Goal: Information Seeking & Learning: Learn about a topic

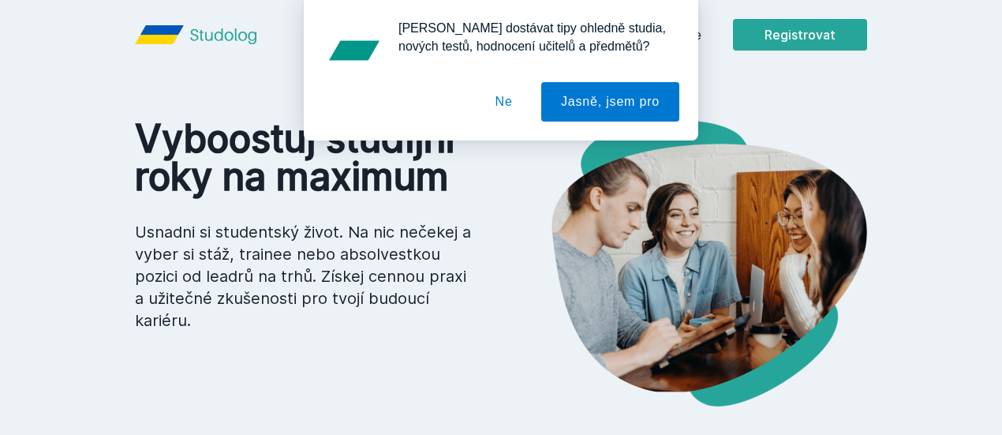
click at [781, 27] on div "[PERSON_NAME] dostávat tipy ohledně studia, nových testů, hodnocení učitelů a p…" at bounding box center [501, 70] width 1002 height 140
click at [508, 99] on button "Ne" at bounding box center [504, 101] width 57 height 39
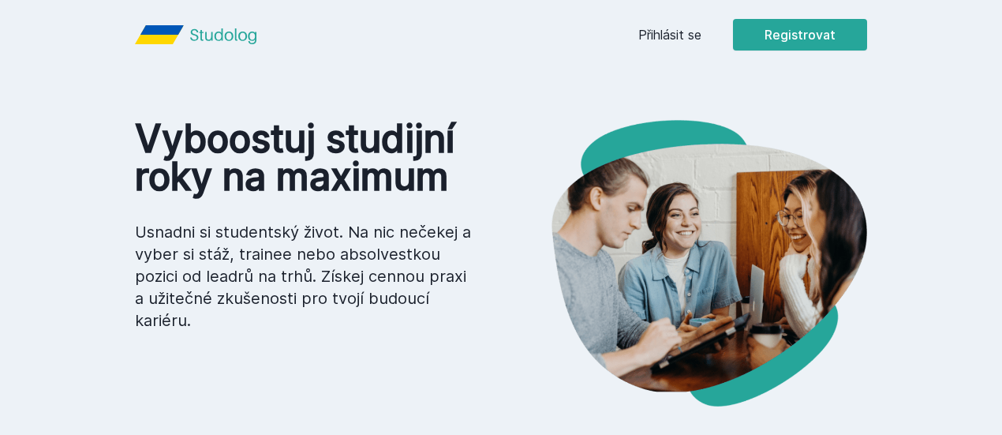
click at [702, 38] on link "Přihlásit se" at bounding box center [670, 34] width 63 height 19
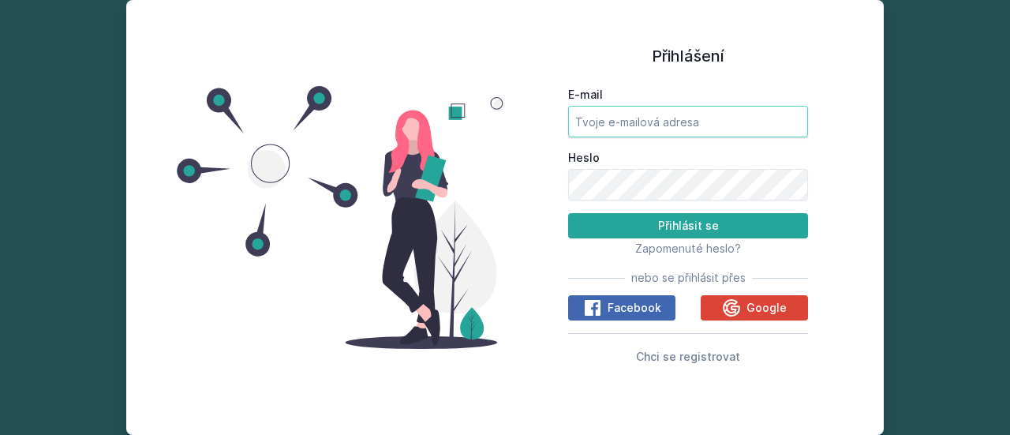
click at [651, 118] on input "E-mail" at bounding box center [688, 122] width 240 height 32
type input "[PERSON_NAME][EMAIL_ADDRESS][DOMAIN_NAME]"
click at [777, 298] on button "Google" at bounding box center [754, 307] width 107 height 25
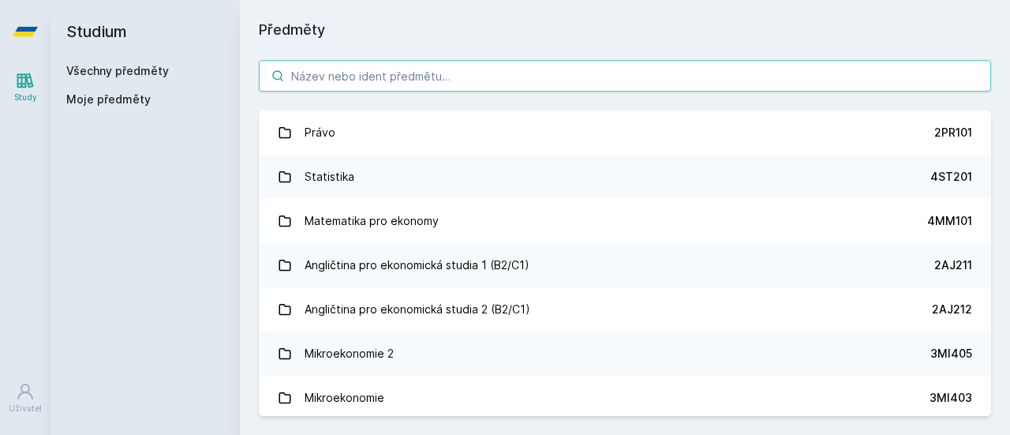
click at [354, 81] on input "search" at bounding box center [625, 76] width 732 height 32
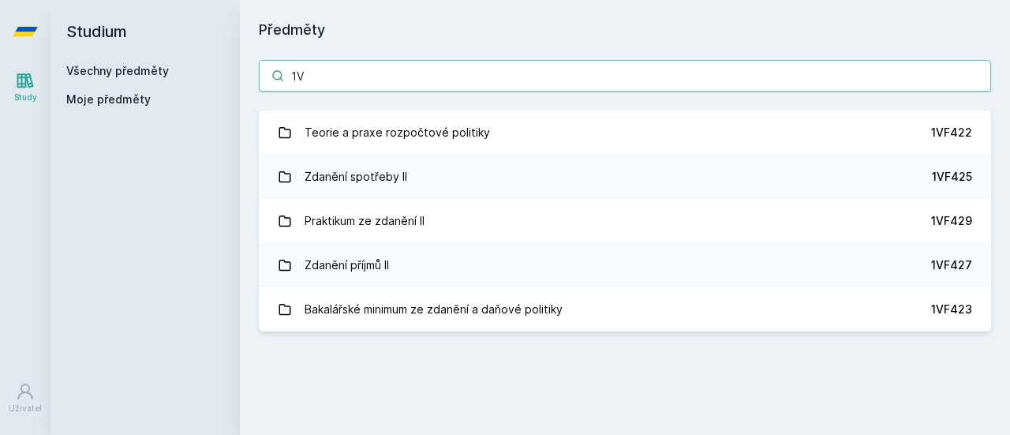
type input "1"
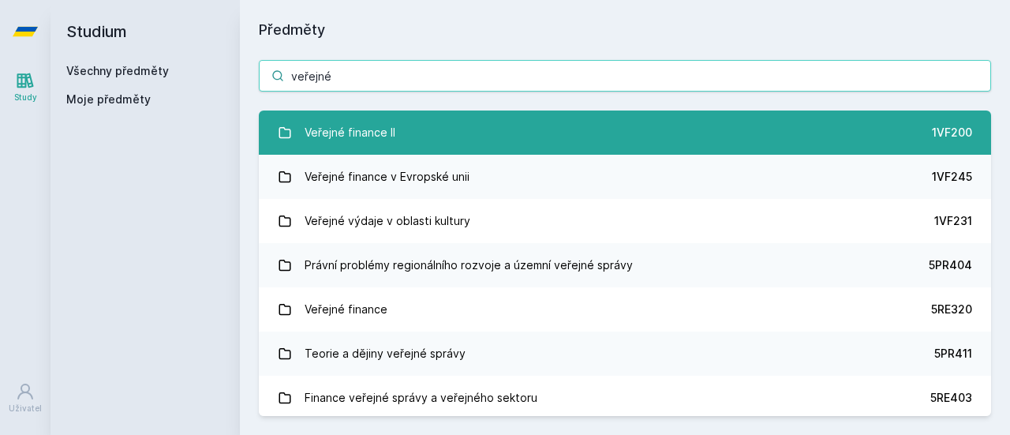
type input "veřejné"
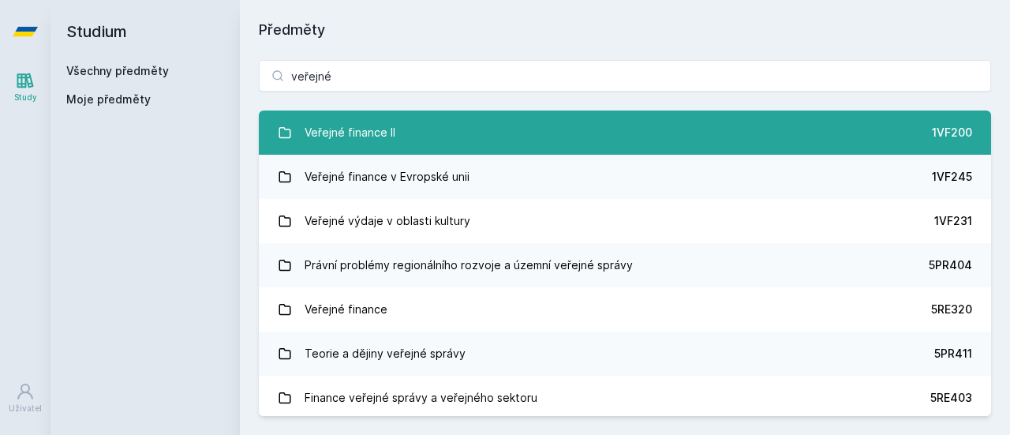
click at [384, 127] on div "Veřejné finance II" at bounding box center [350, 133] width 91 height 32
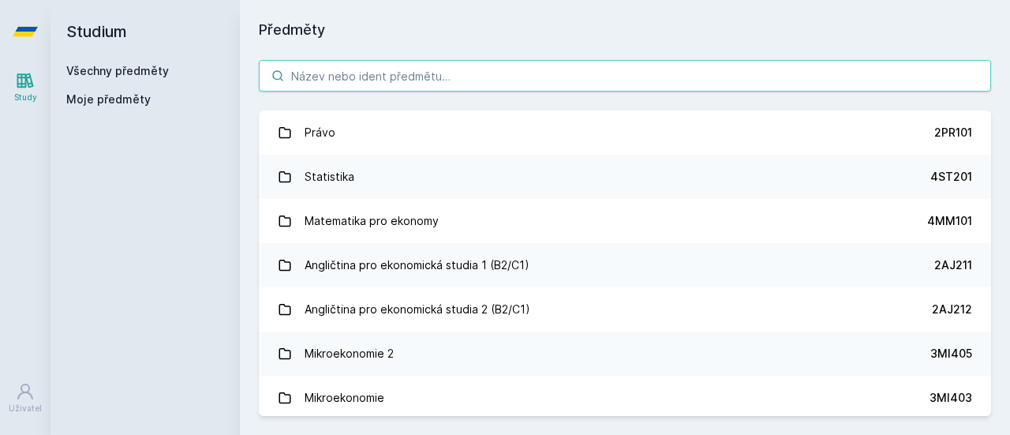
click at [409, 80] on input "search" at bounding box center [625, 76] width 732 height 32
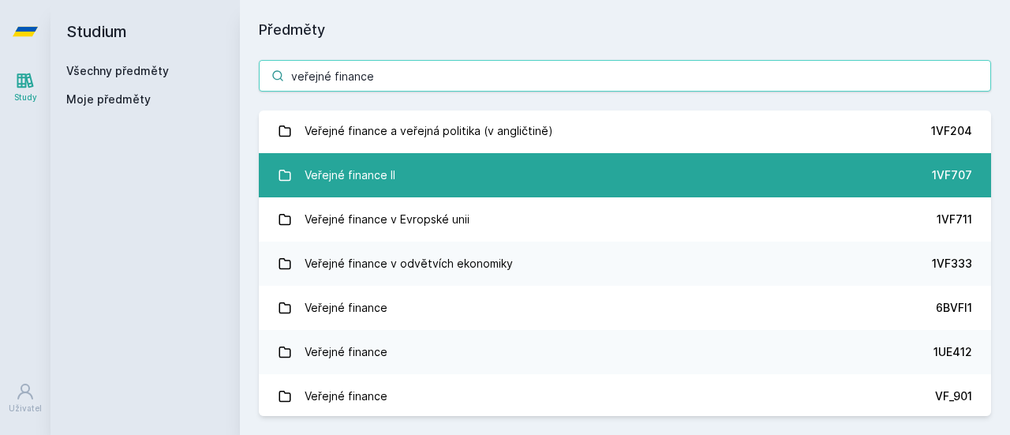
scroll to position [180, 0]
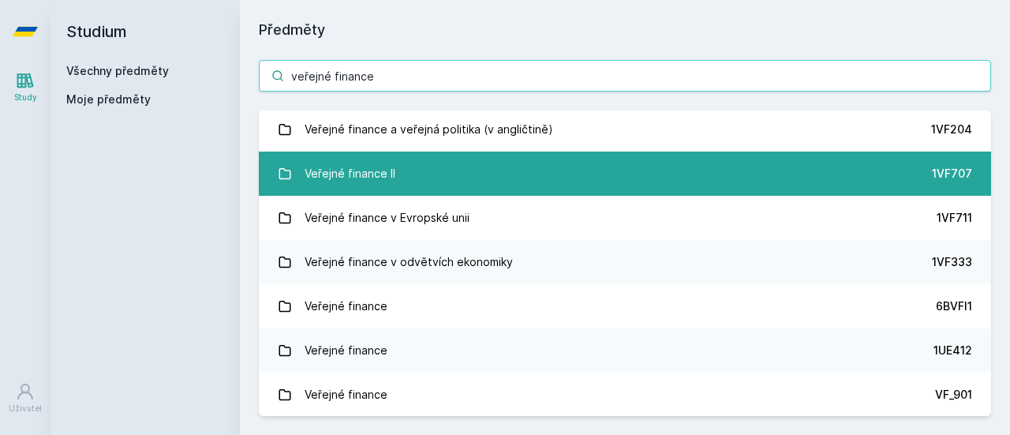
type input "veřejné finance"
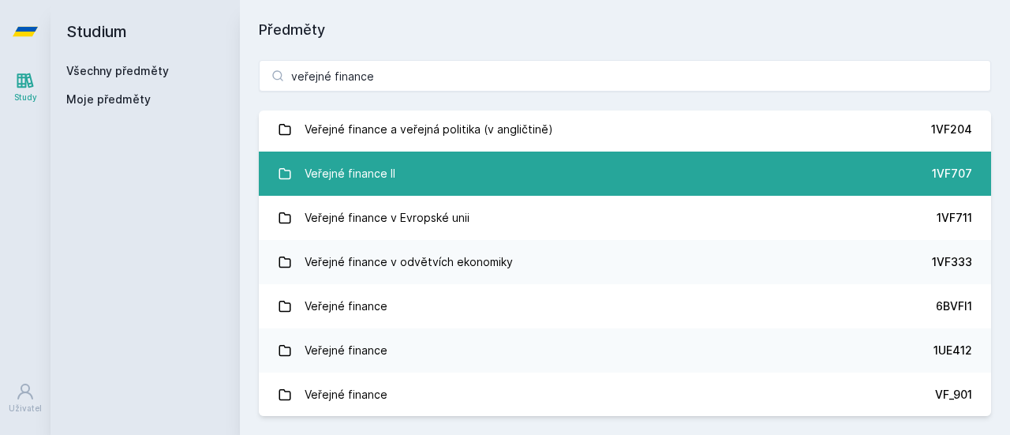
click at [404, 180] on link "Veřejné finance II 1VF707" at bounding box center [625, 174] width 732 height 44
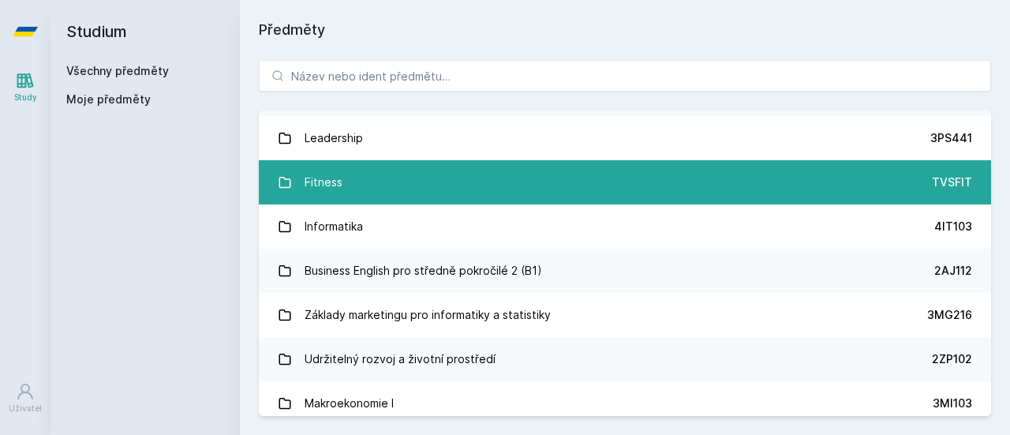
scroll to position [1498, 0]
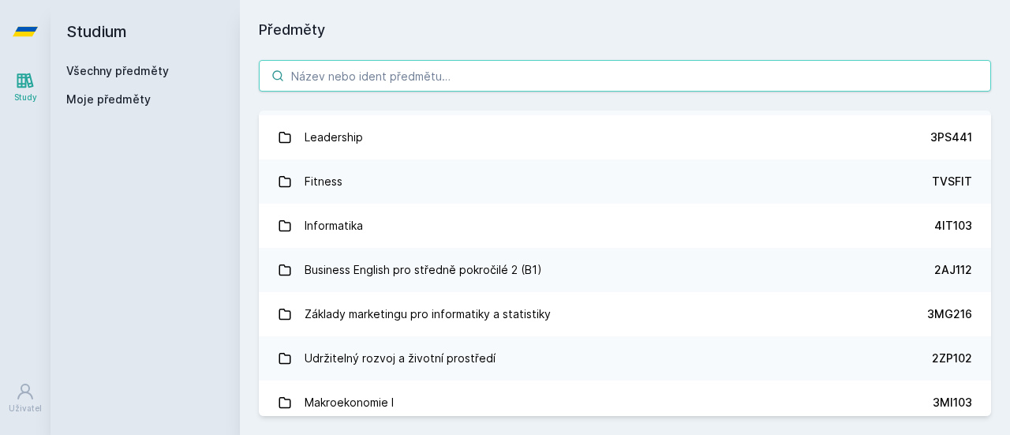
click at [323, 81] on input "search" at bounding box center [625, 76] width 732 height 32
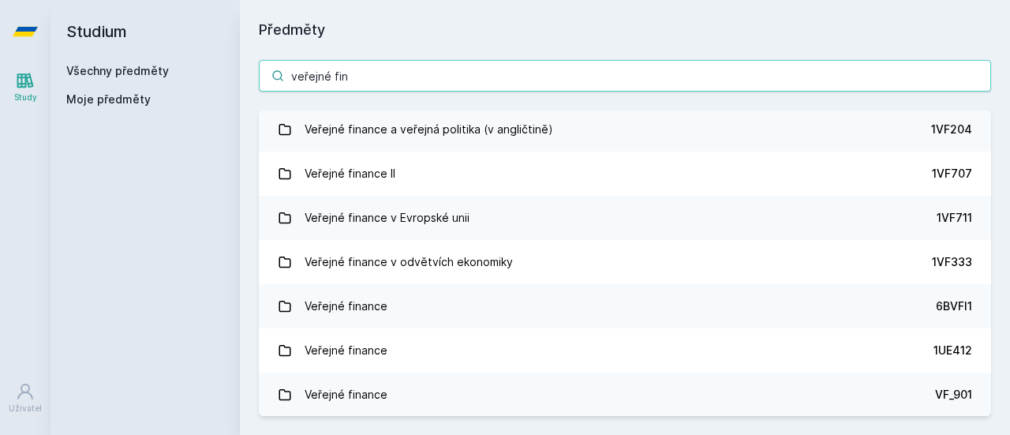
scroll to position [180, 0]
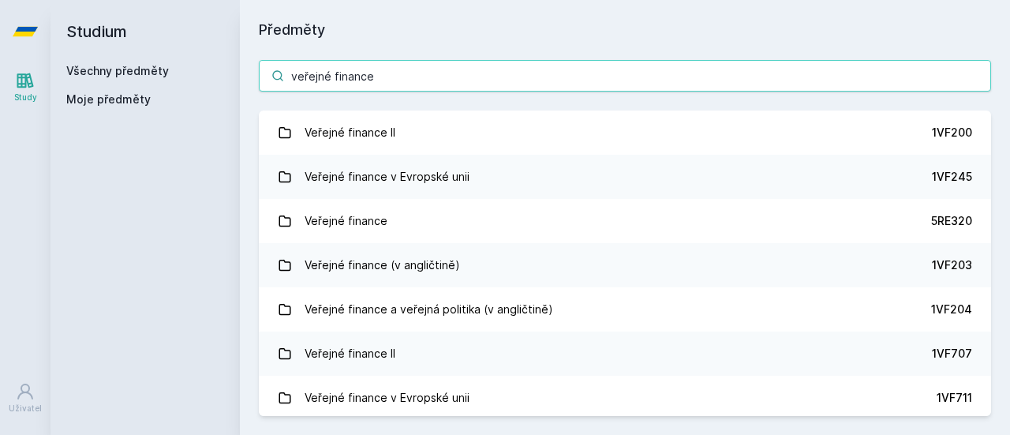
drag, startPoint x: 376, startPoint y: 81, endPoint x: 273, endPoint y: 83, distance: 102.6
click at [273, 83] on input "veřejné finance" at bounding box center [625, 76] width 732 height 32
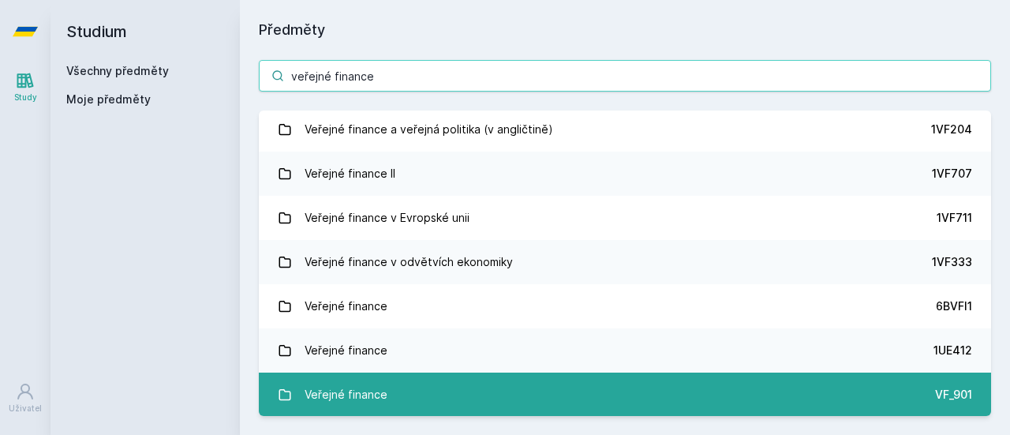
type input "veřejné finance"
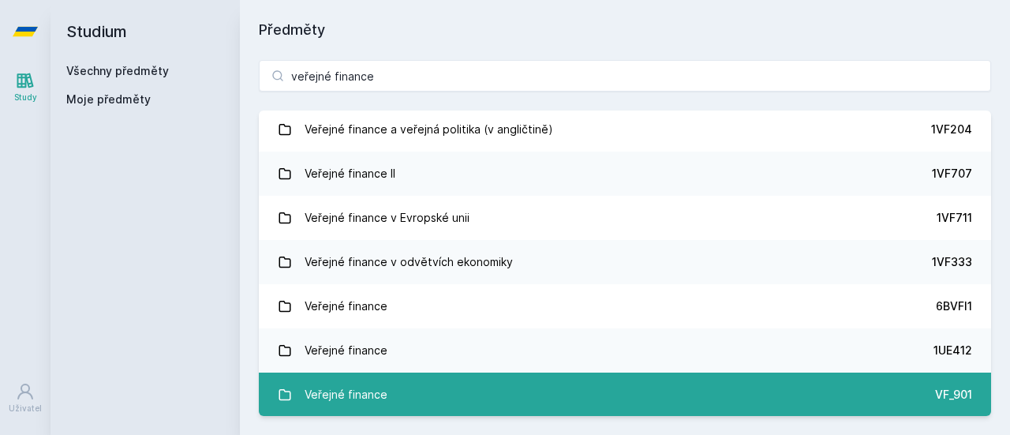
click at [403, 384] on link "Veřejné finance VF_901" at bounding box center [625, 395] width 732 height 44
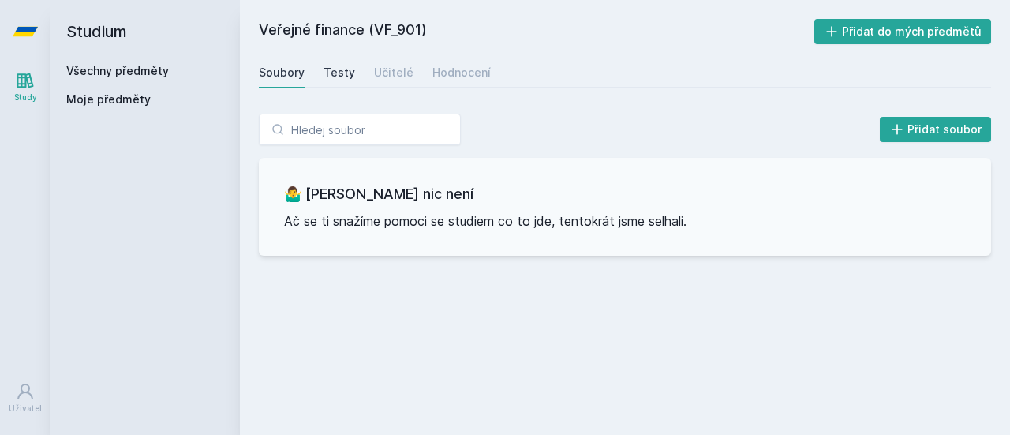
click at [334, 77] on div "Testy" at bounding box center [340, 73] width 32 height 16
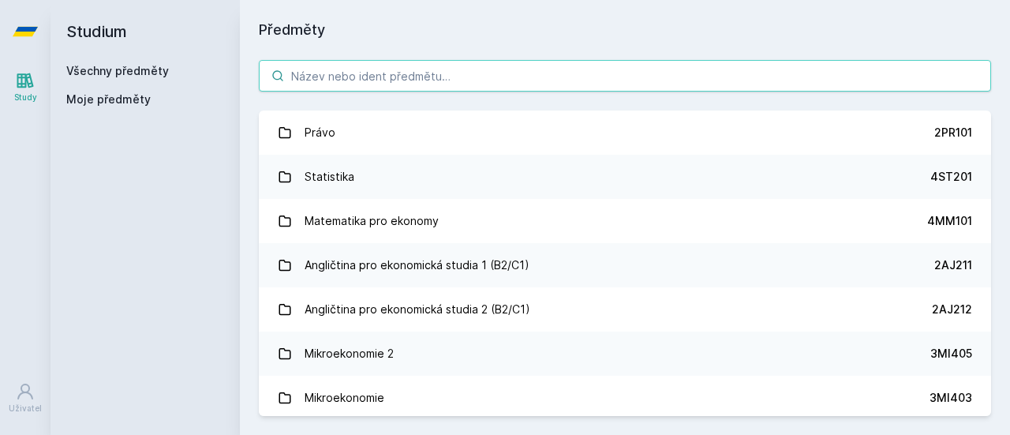
click at [388, 76] on input "search" at bounding box center [625, 76] width 732 height 32
paste input "veřejné finance"
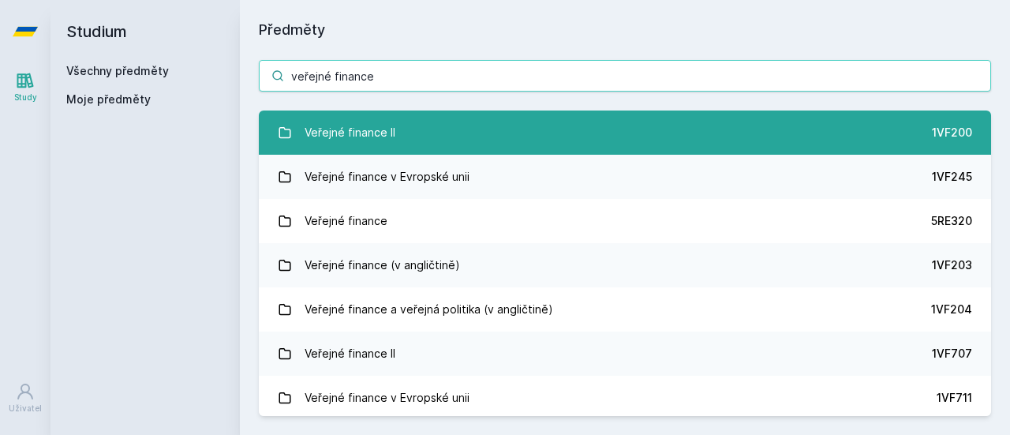
type input "veřejné finance"
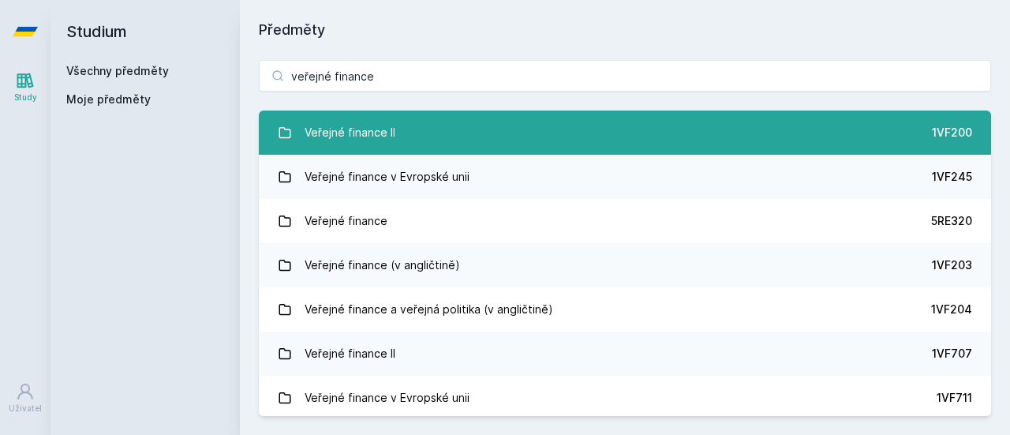
click at [380, 137] on div "Veřejné finance II" at bounding box center [350, 133] width 91 height 32
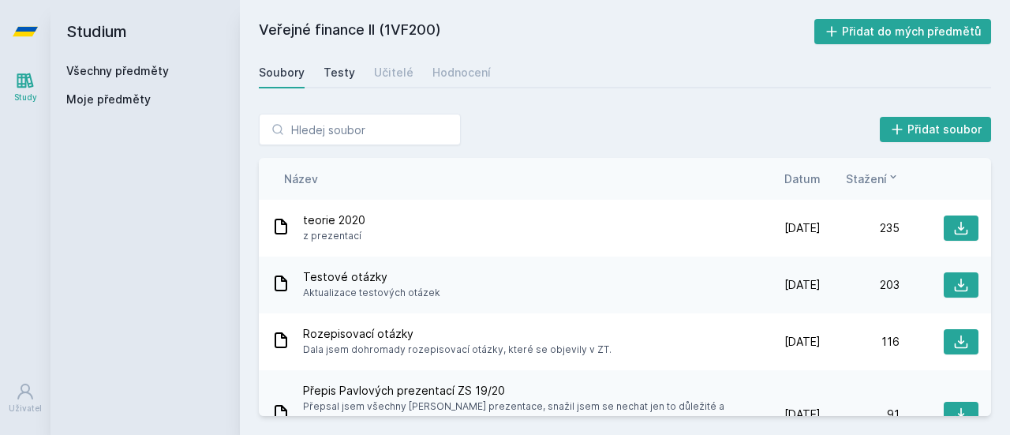
click at [340, 78] on div "Testy" at bounding box center [340, 73] width 32 height 16
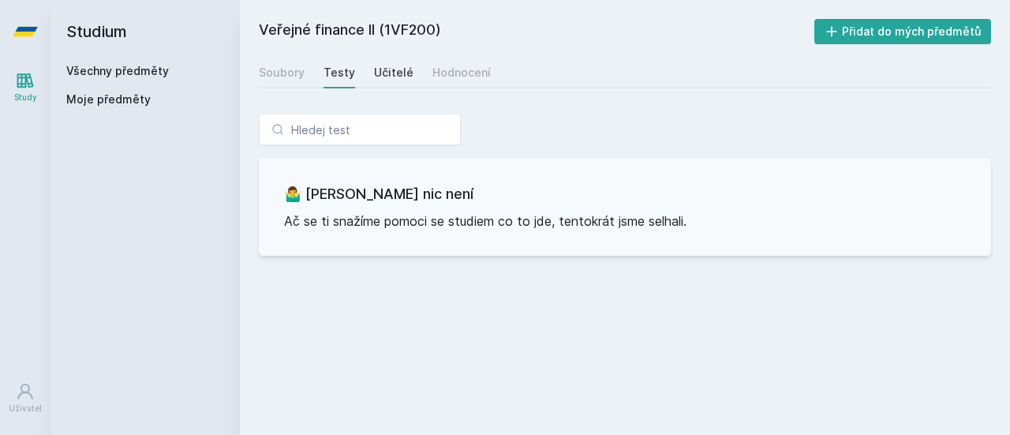
click at [393, 80] on div "Učitelé" at bounding box center [393, 73] width 39 height 16
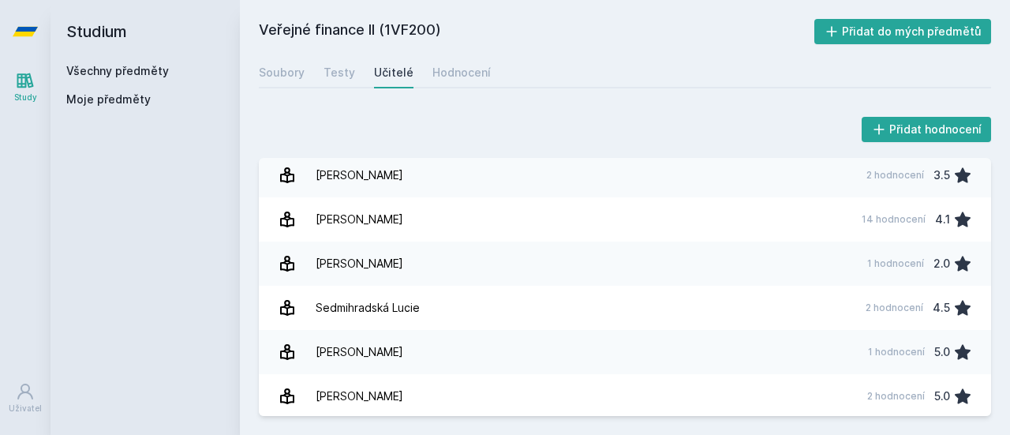
scroll to position [227, 0]
click at [288, 77] on div "Soubory" at bounding box center [282, 73] width 46 height 16
